Goal: Information Seeking & Learning: Learn about a topic

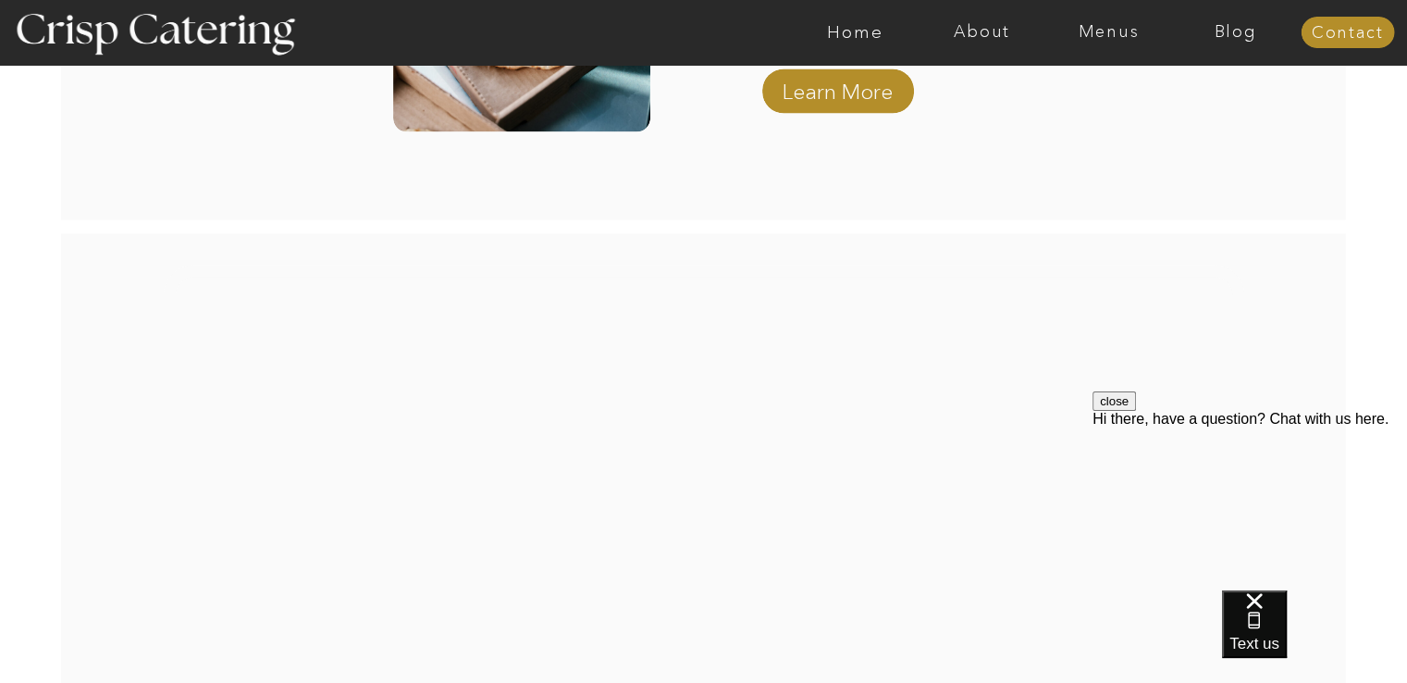
scroll to position [3541, 0]
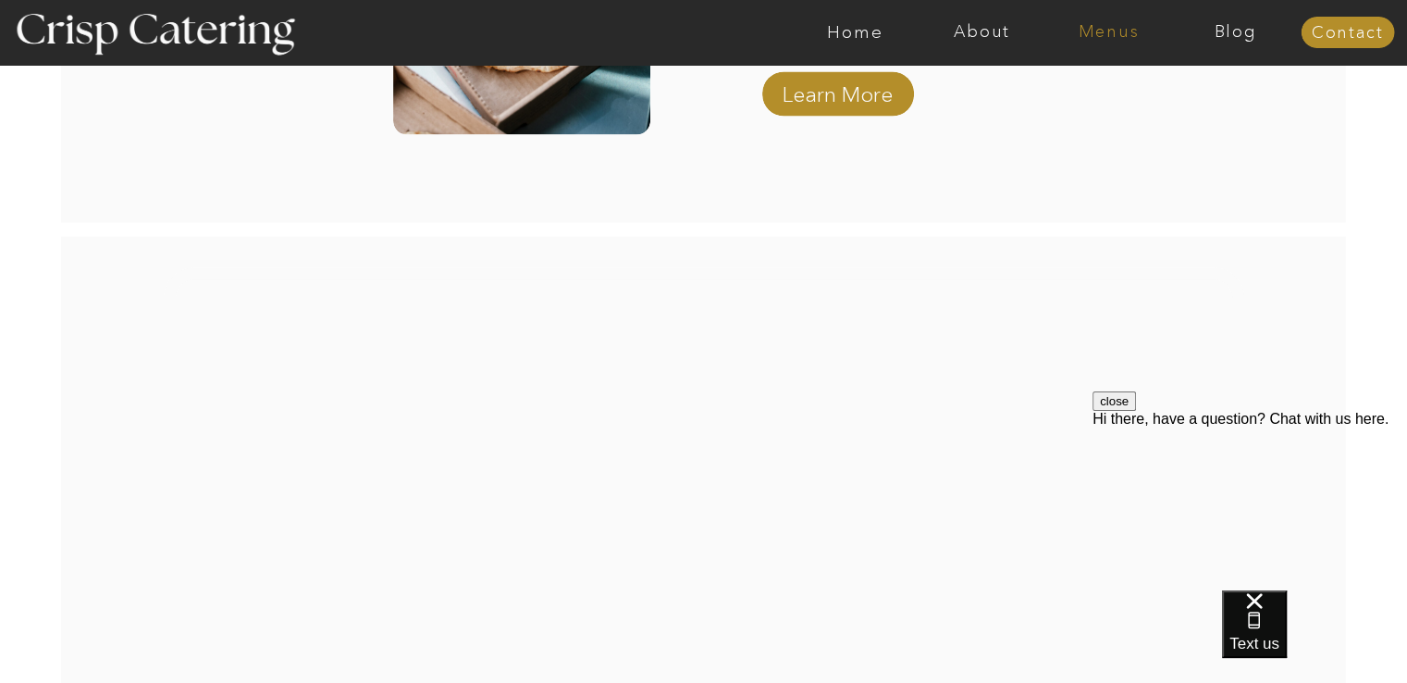
click at [1095, 35] on nav "Menus" at bounding box center [1108, 32] width 127 height 19
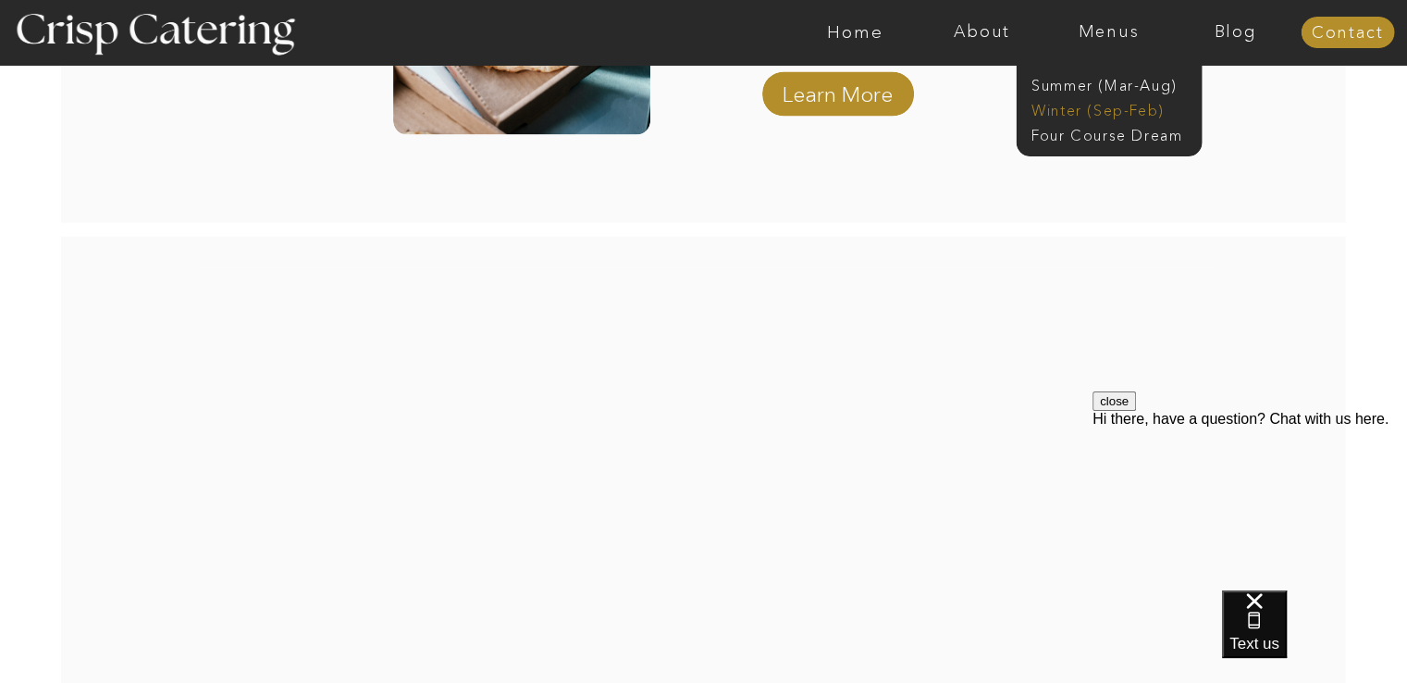
click at [1093, 110] on nav "Winter (Sep-Feb)" at bounding box center [1108, 109] width 152 height 18
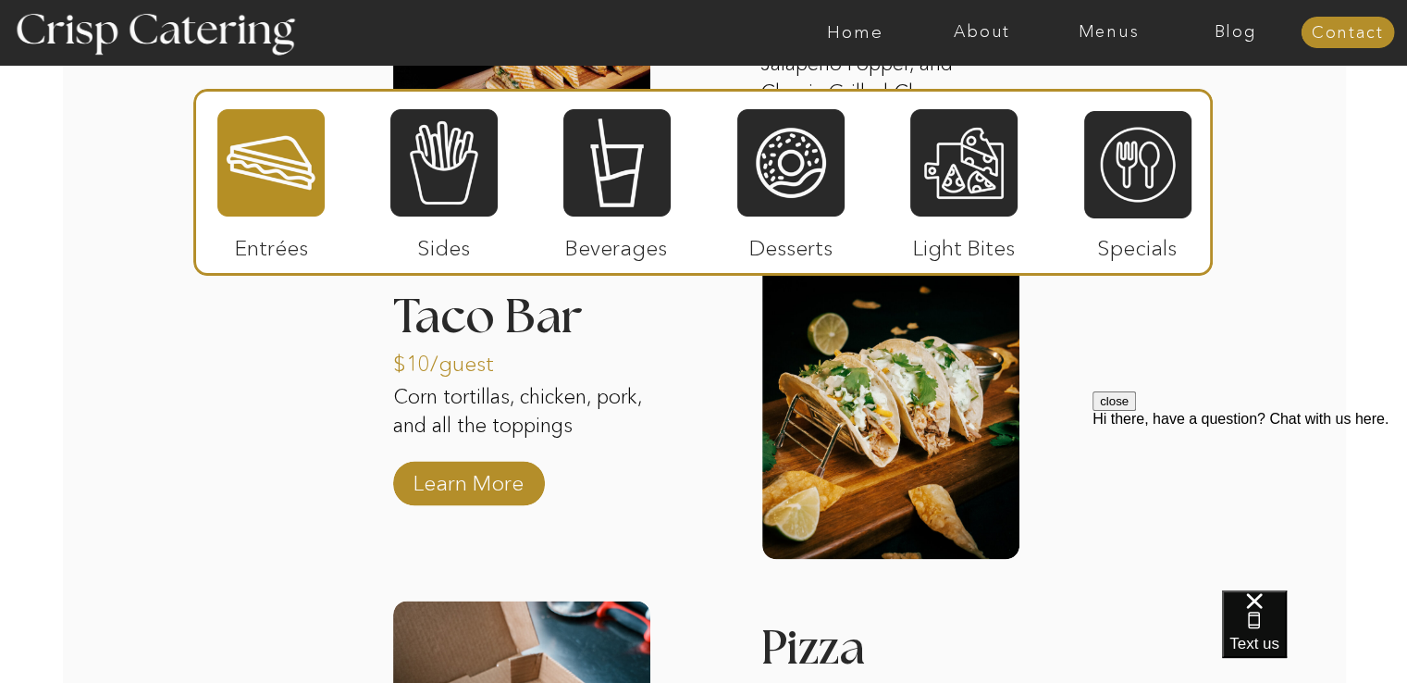
scroll to position [2566, 0]
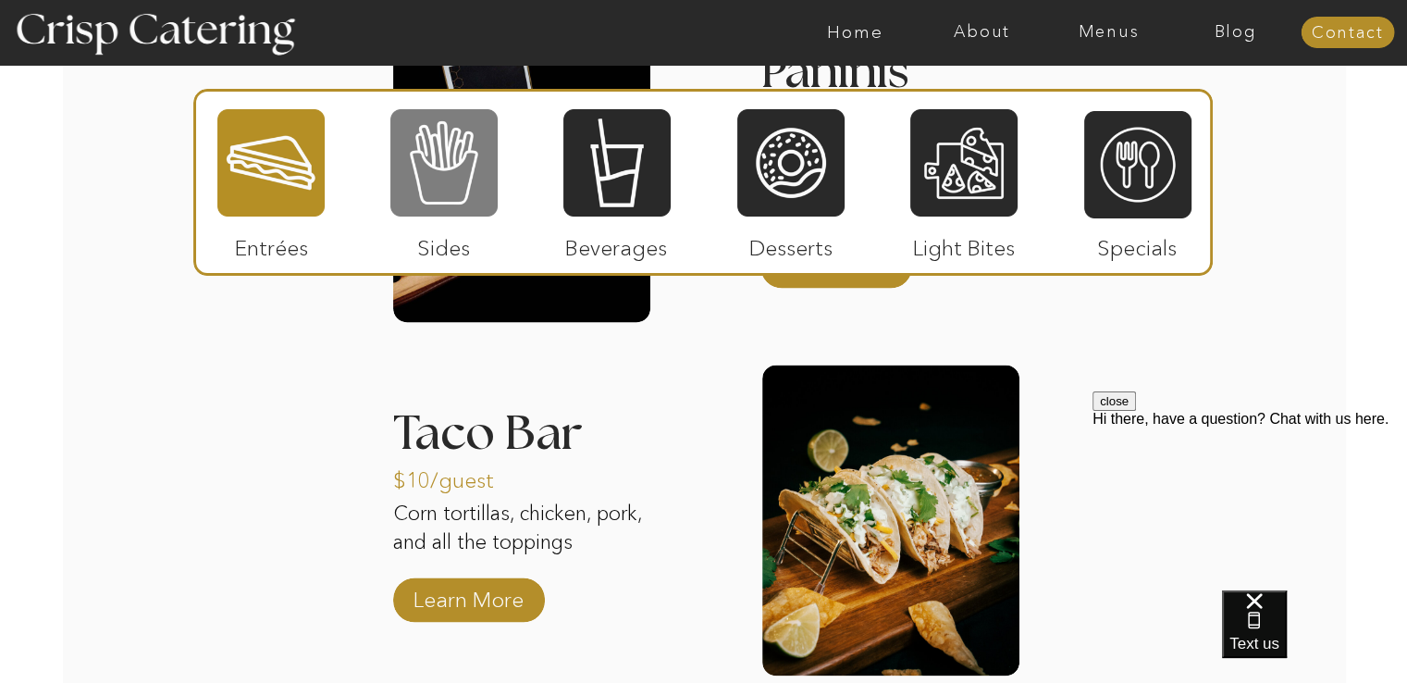
click at [470, 197] on div at bounding box center [443, 162] width 107 height 111
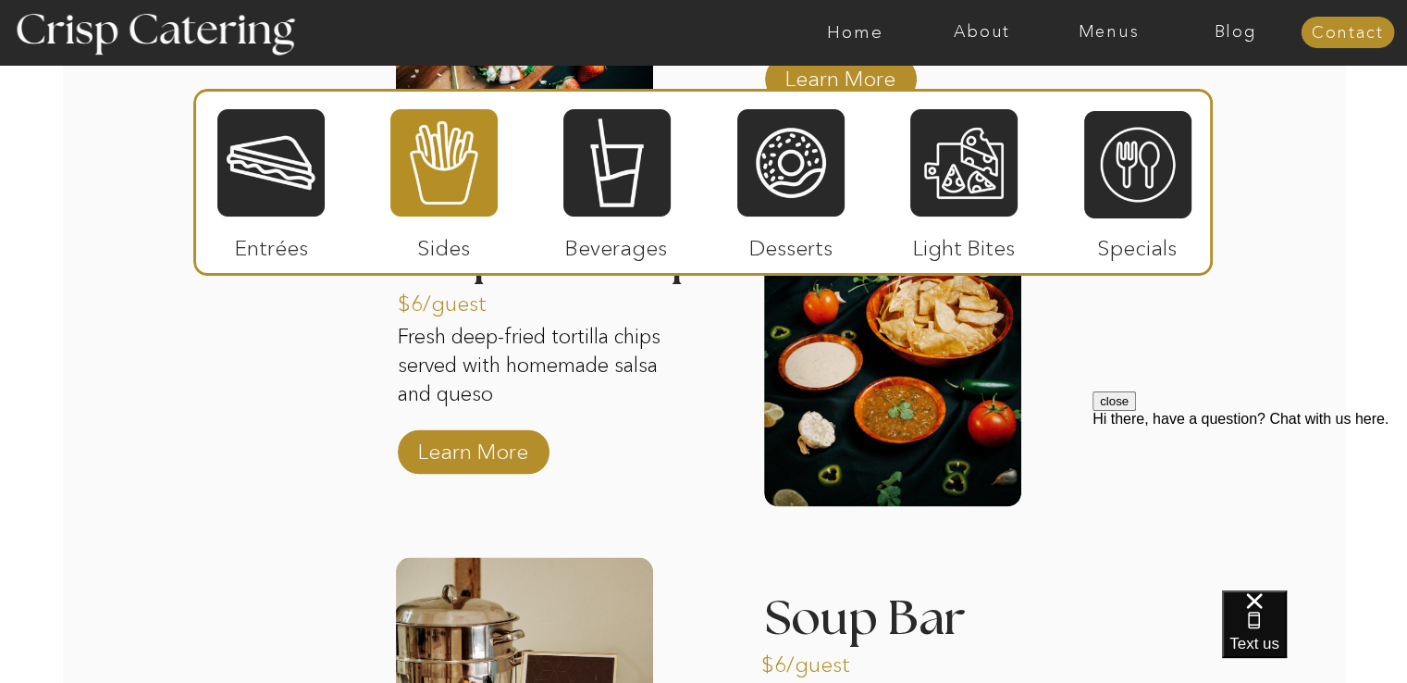
scroll to position [3078, 0]
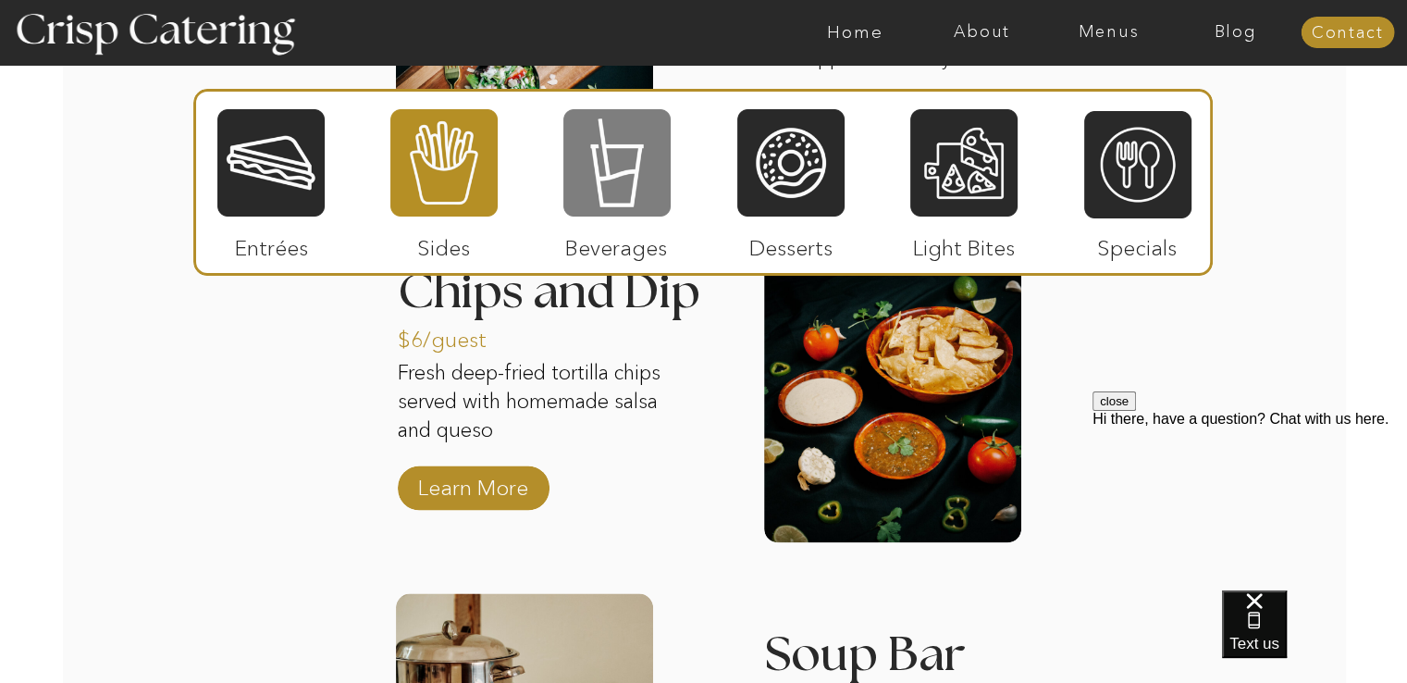
click at [617, 204] on div at bounding box center [616, 162] width 107 height 111
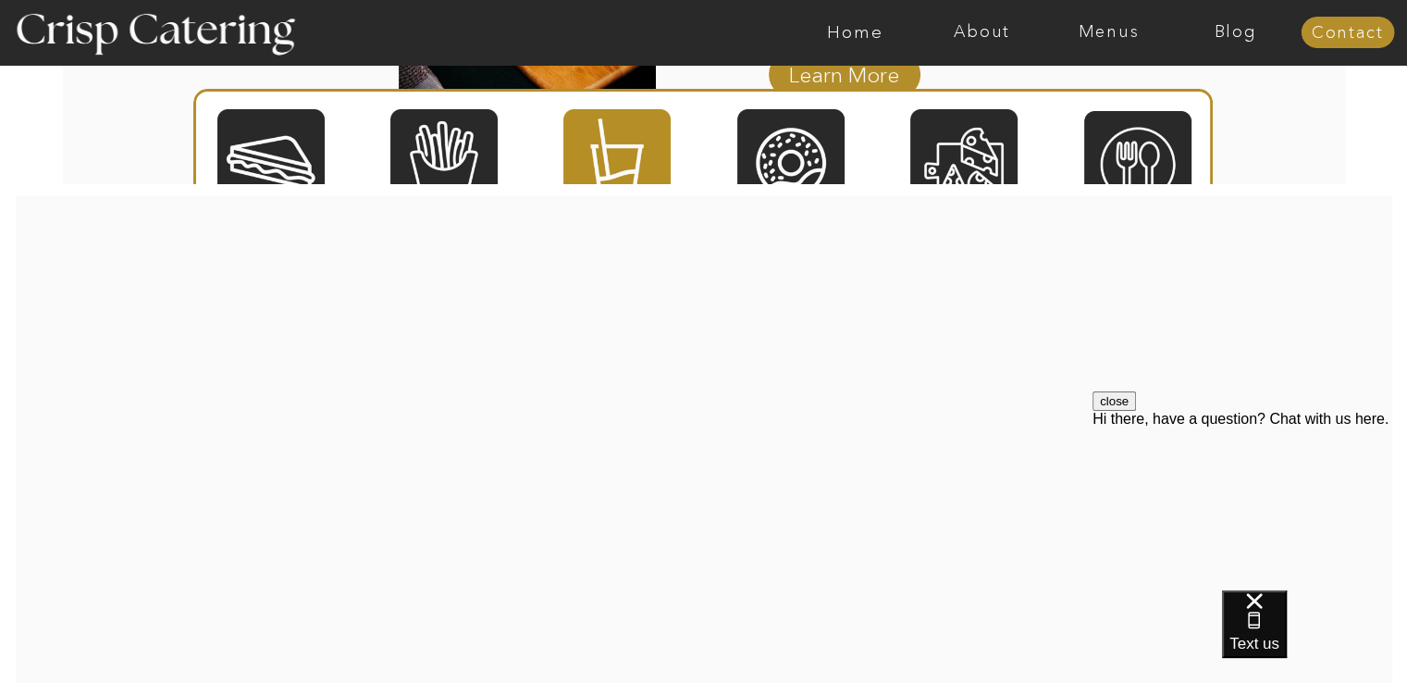
scroll to position [3442, 0]
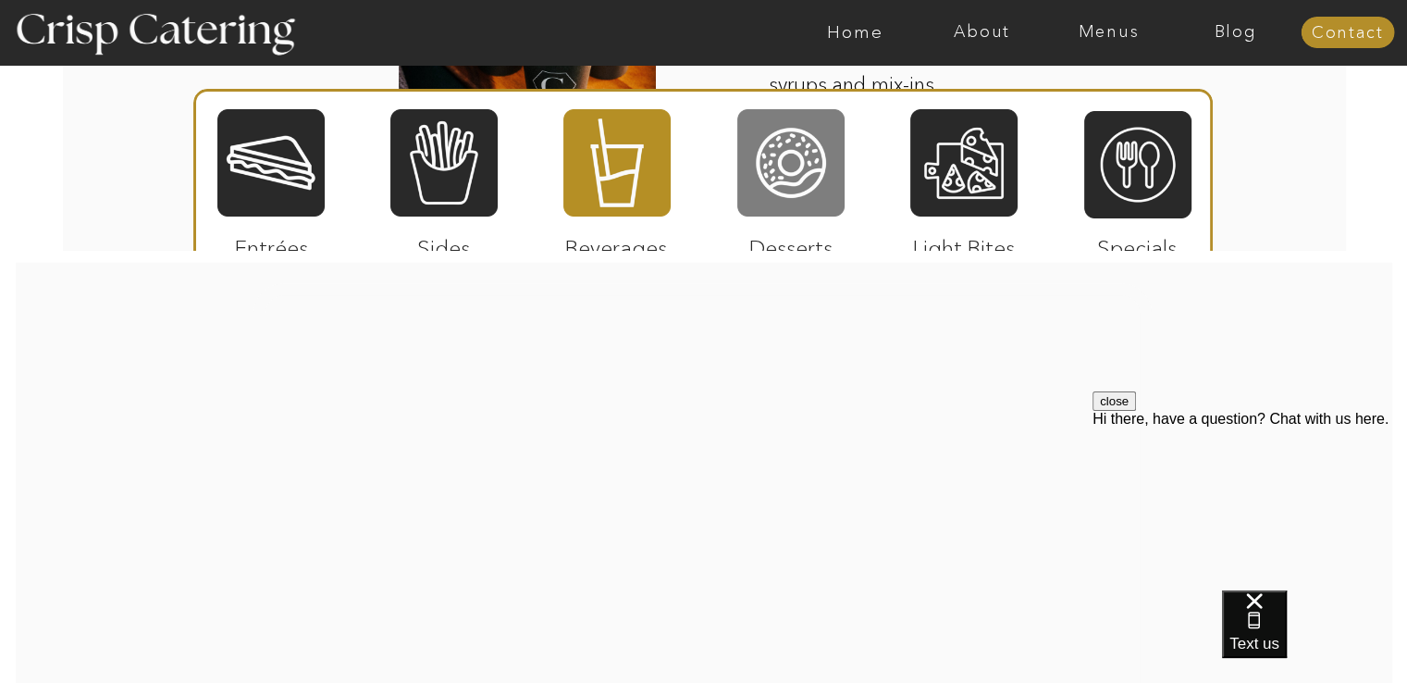
click at [795, 142] on div at bounding box center [790, 162] width 107 height 111
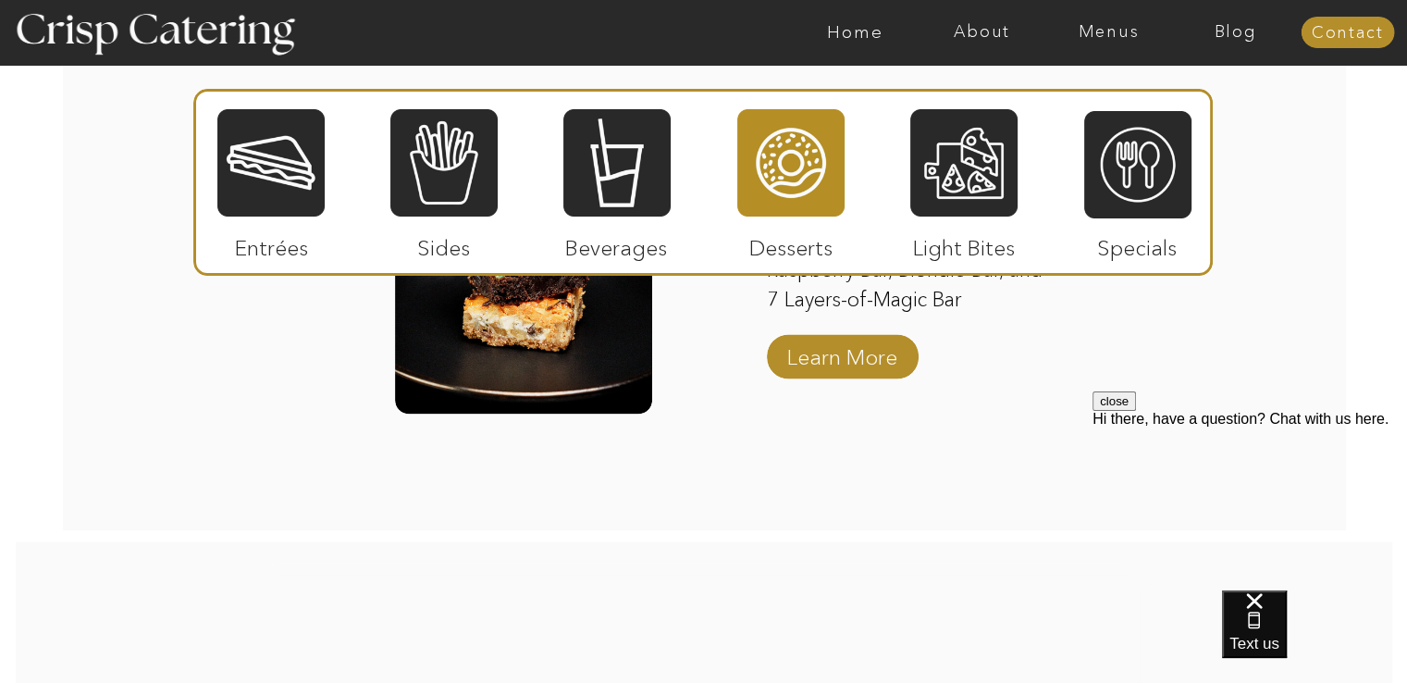
scroll to position [3170, 0]
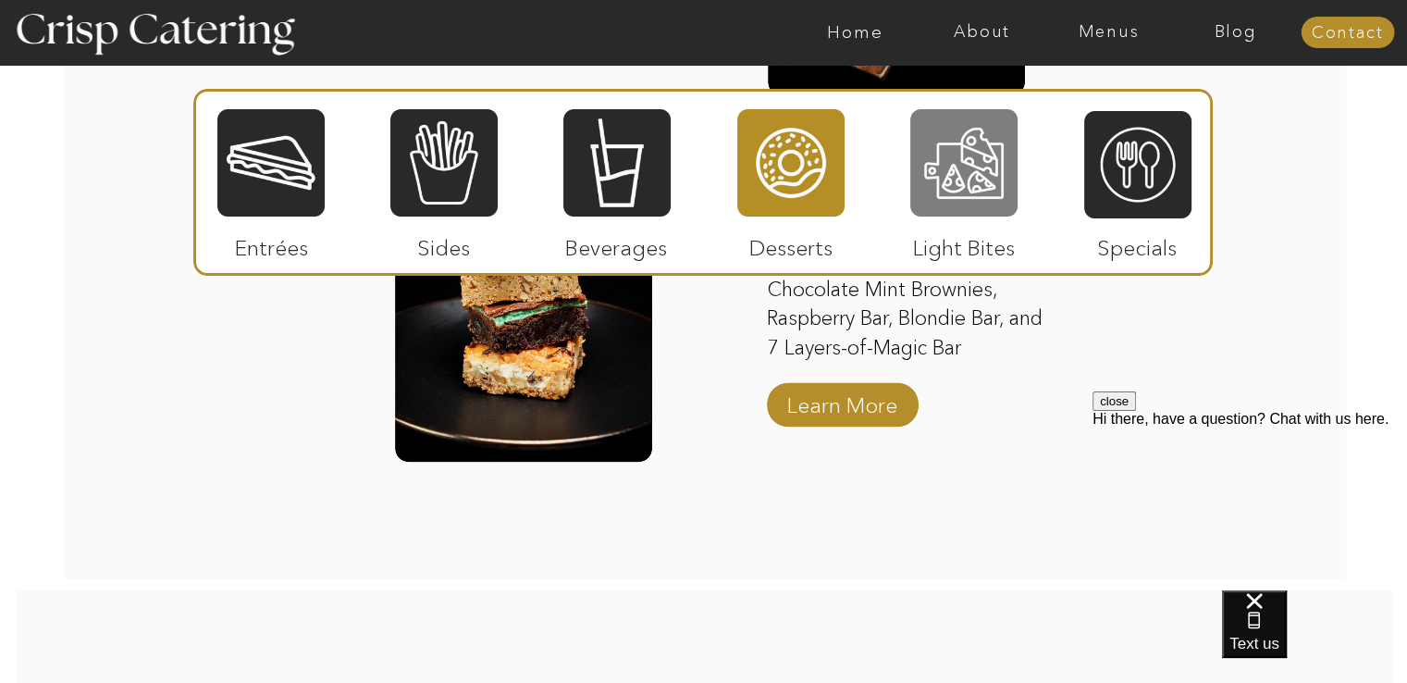
click at [967, 182] on div at bounding box center [963, 162] width 107 height 111
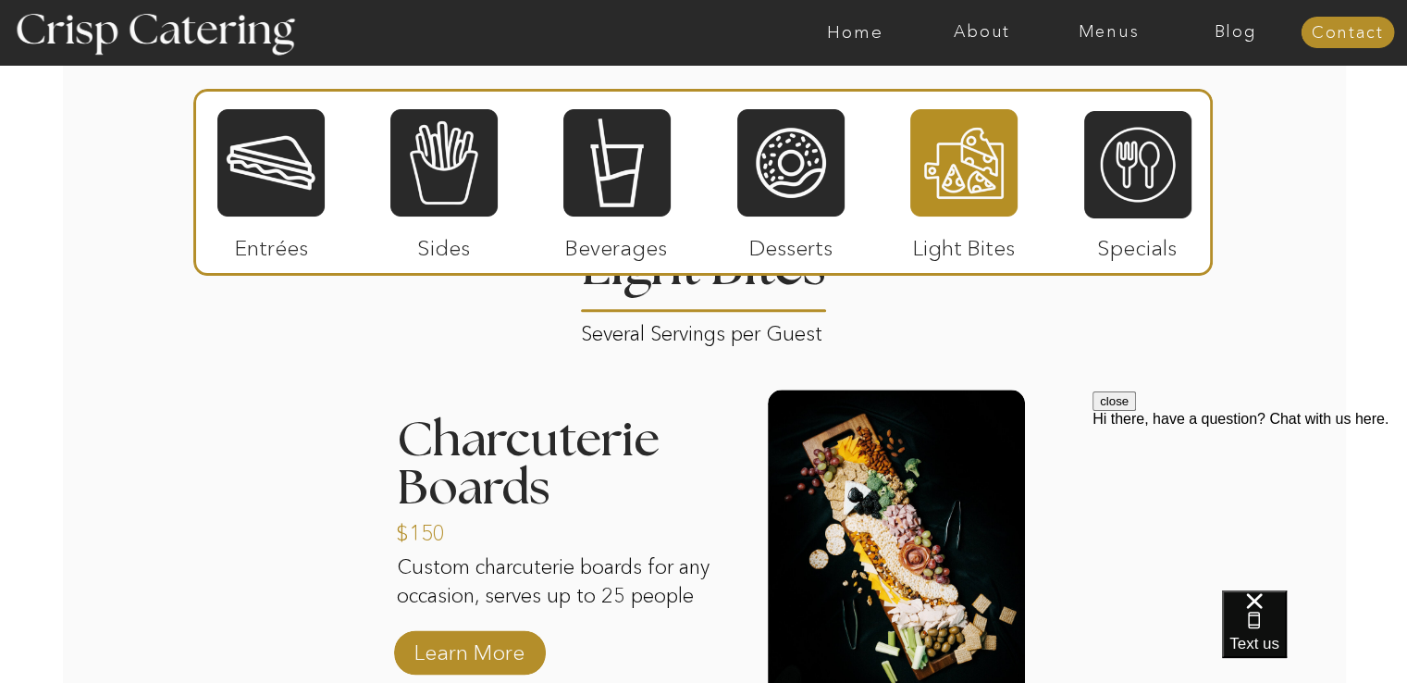
scroll to position [2223, 0]
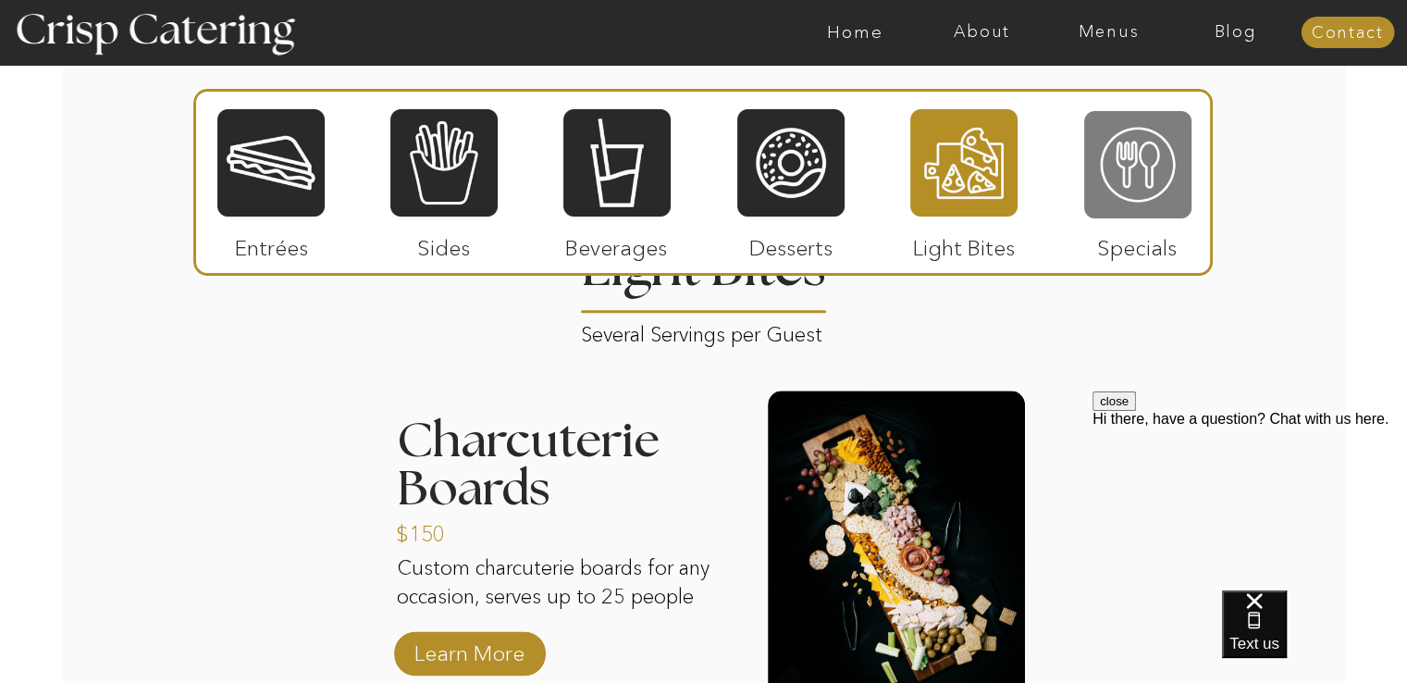
click at [1103, 164] on div at bounding box center [1137, 164] width 107 height 111
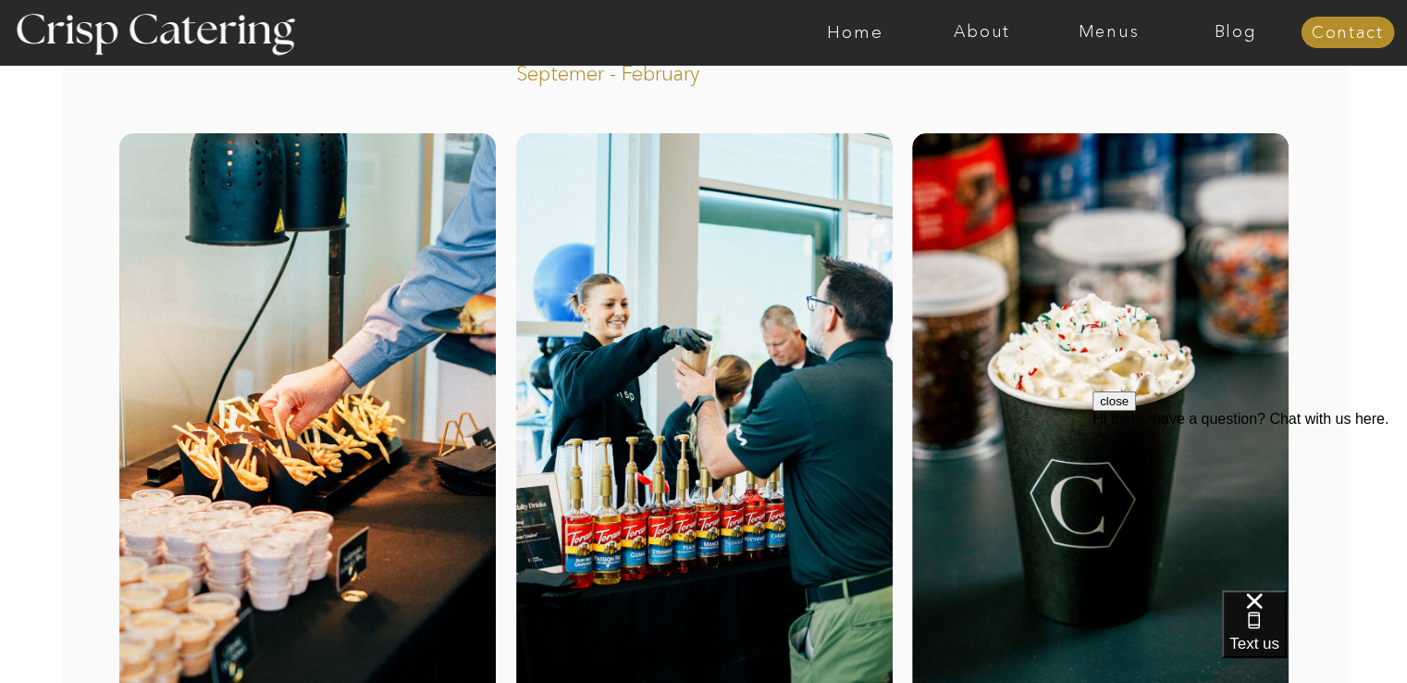
scroll to position [0, 0]
